Goal: Information Seeking & Learning: Understand process/instructions

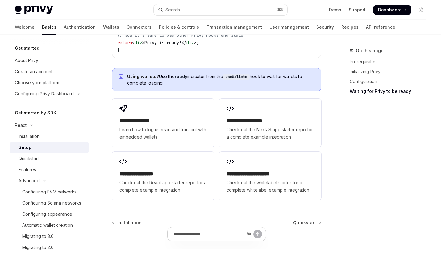
scroll to position [697, 0]
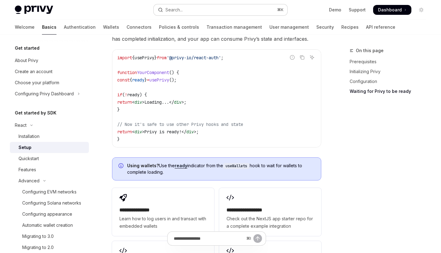
click at [190, 10] on button "Search... ⌘ K" at bounding box center [221, 9] width 134 height 11
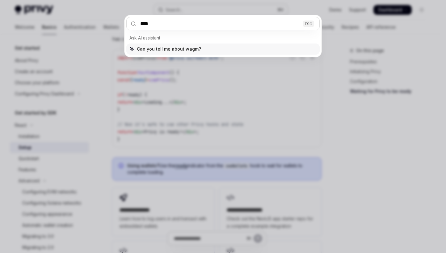
type input "*****"
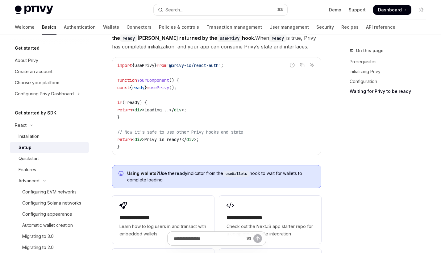
scroll to position [685, 0]
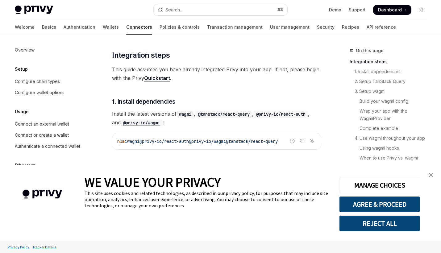
scroll to position [127, 0]
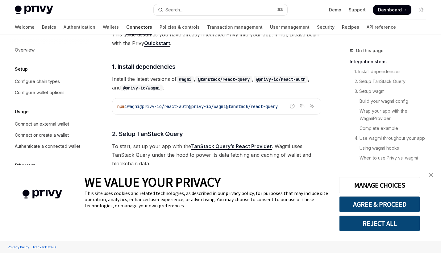
click at [435, 174] on link "close banner" at bounding box center [431, 175] width 12 height 12
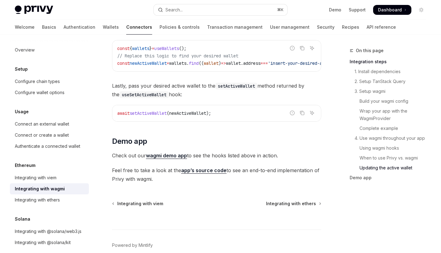
scroll to position [1807, 0]
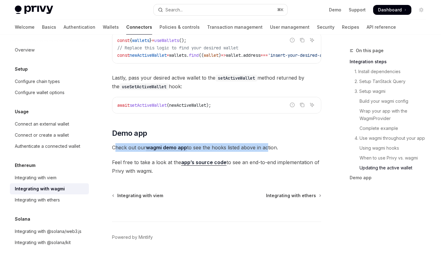
drag, startPoint x: 115, startPoint y: 154, endPoint x: 267, endPoint y: 151, distance: 152.3
click at [267, 151] on span "Check out our wagmi demo app to see the hooks listed above in action." at bounding box center [216, 147] width 209 height 9
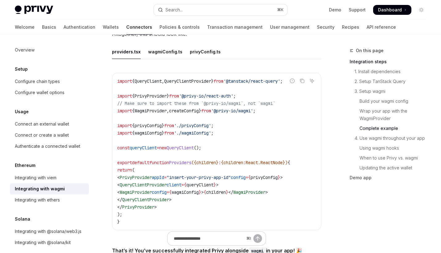
scroll to position [1158, 0]
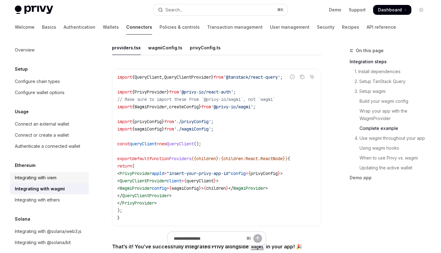
click at [53, 177] on div "Integrating with viem" at bounding box center [36, 177] width 42 height 7
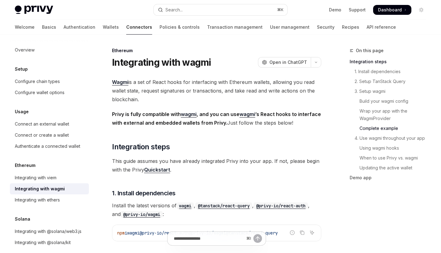
type textarea "*"
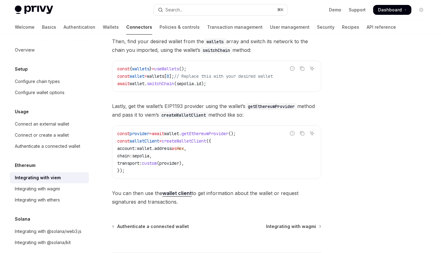
scroll to position [142, 0]
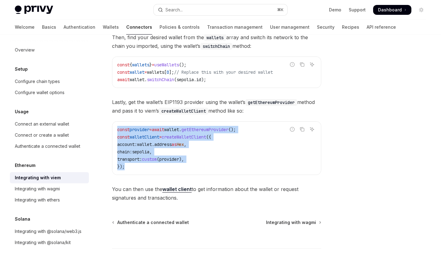
drag, startPoint x: 117, startPoint y: 129, endPoint x: 127, endPoint y: 165, distance: 37.2
click at [127, 165] on div "const provider = await wallet . getEthereumProvider (); const walletClient = cr…" at bounding box center [216, 148] width 209 height 53
click at [127, 165] on code "const provider = await wallet . getEthereumProvider (); const walletClient = cr…" at bounding box center [216, 148] width 199 height 44
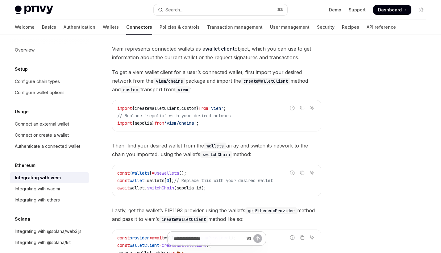
scroll to position [0, 0]
